Goal: Navigation & Orientation: Find specific page/section

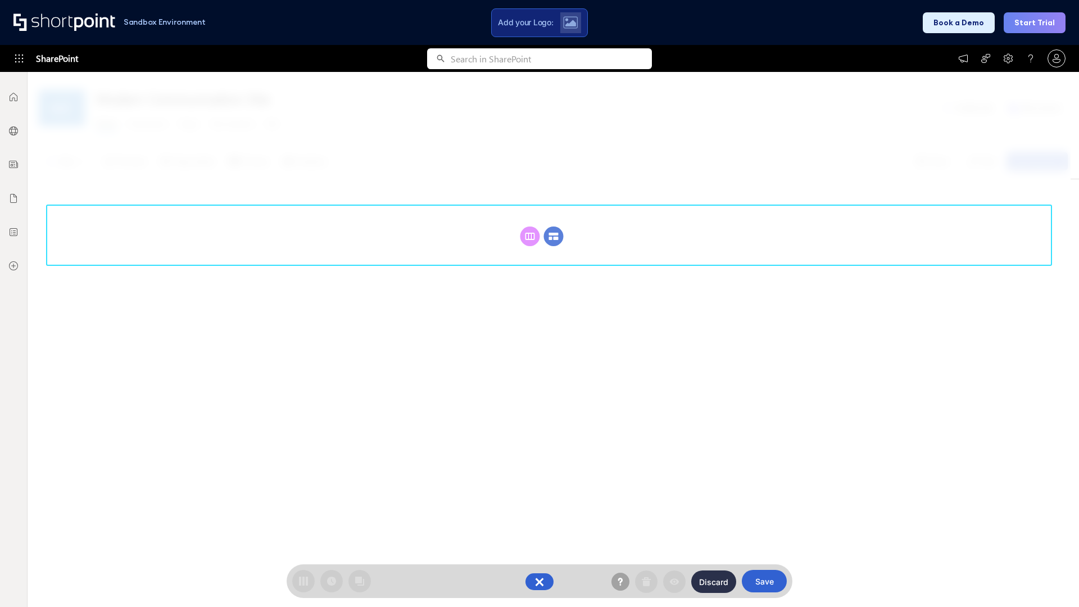
scroll to position [154, 0]
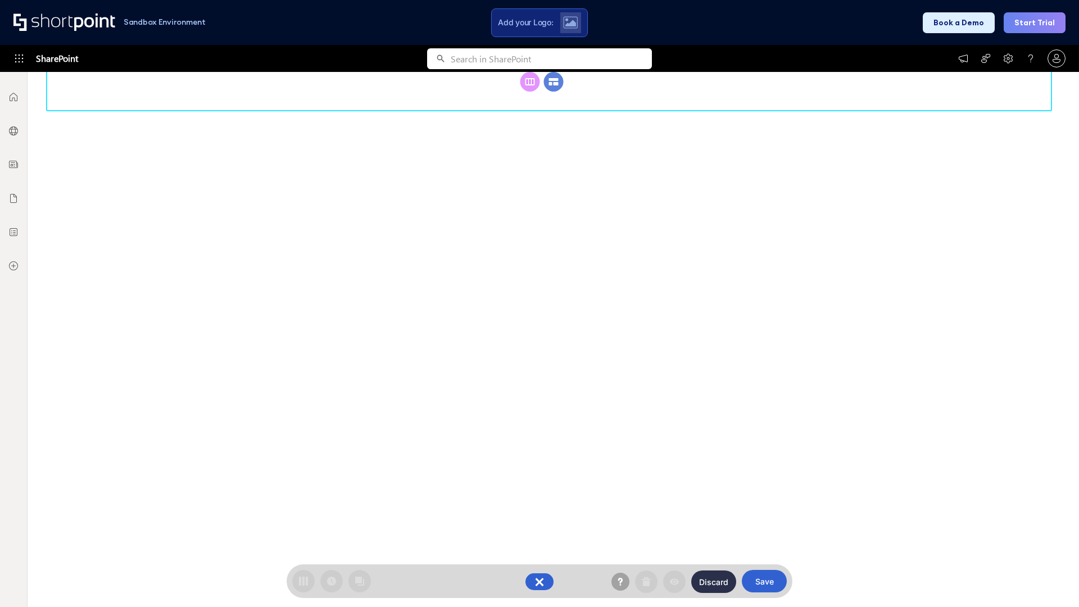
click at [553, 92] on circle at bounding box center [554, 82] width 20 height 20
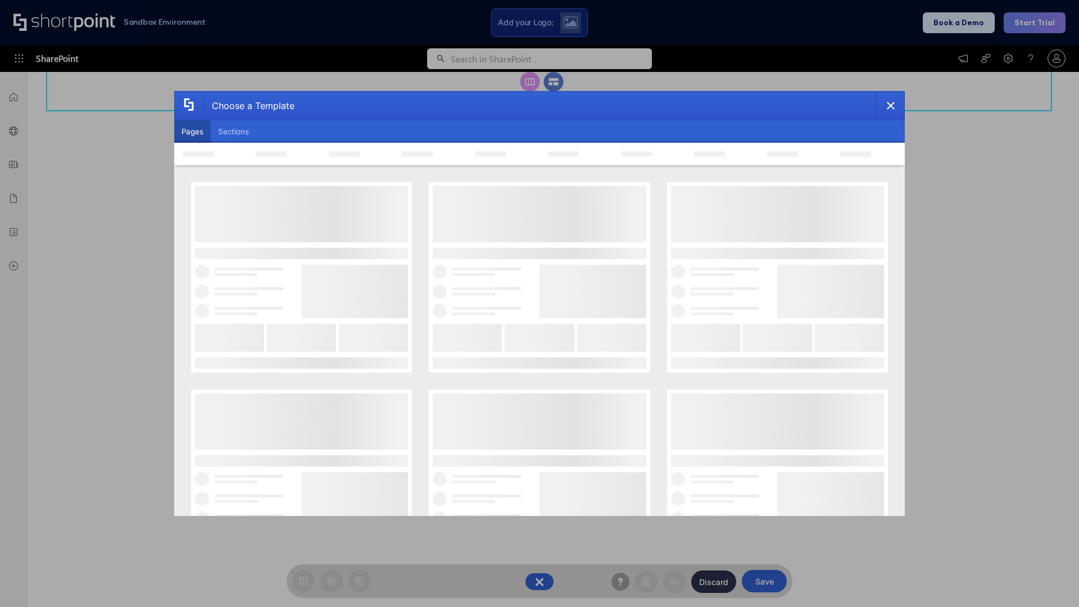
scroll to position [0, 0]
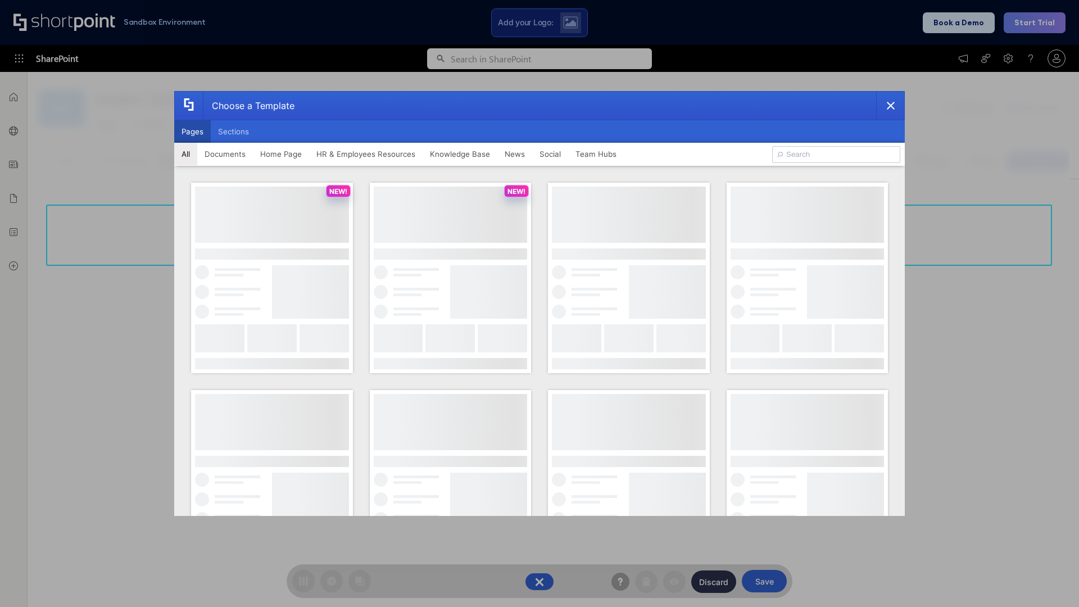
click at [192, 131] on button "Pages" at bounding box center [192, 131] width 37 height 22
type input "Knowledge Portal 5"
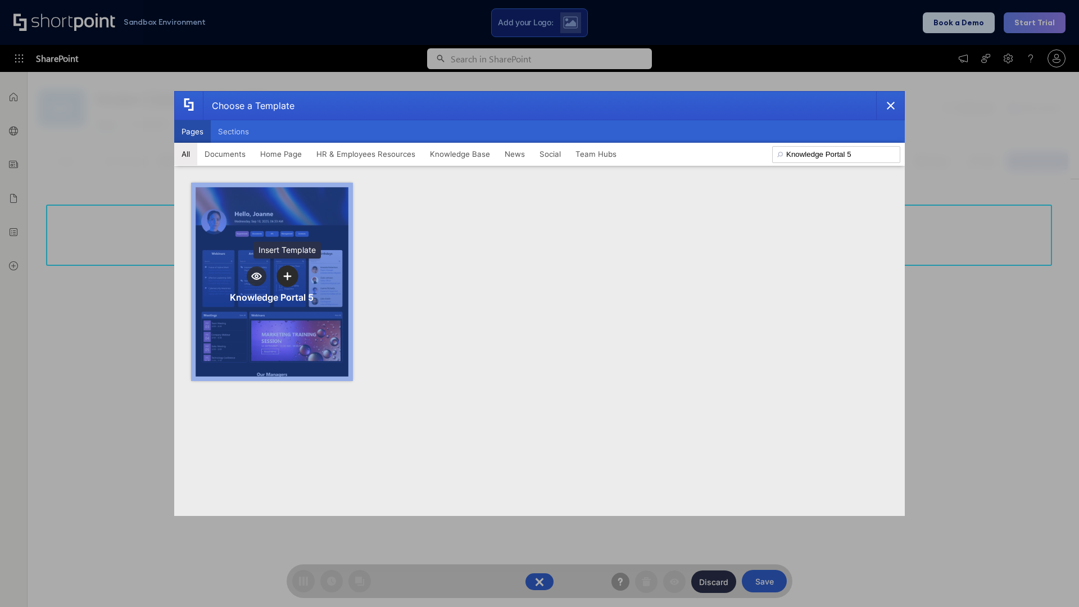
click at [287, 276] on icon "template selector" at bounding box center [287, 276] width 8 height 8
